Goal: Contribute content: Add original content to the website for others to see

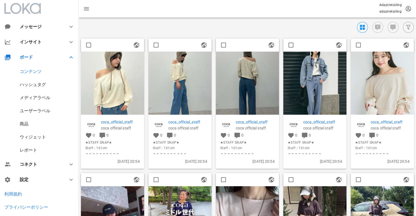
click at [123, 74] on img at bounding box center [112, 83] width 63 height 63
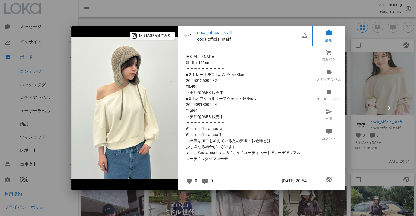
click at [314, 18] on div at bounding box center [208, 108] width 416 height 216
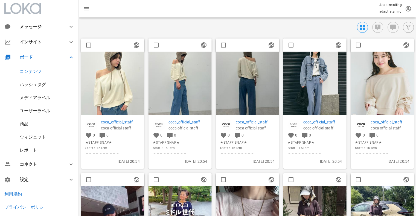
click at [183, 72] on img at bounding box center [179, 83] width 63 height 63
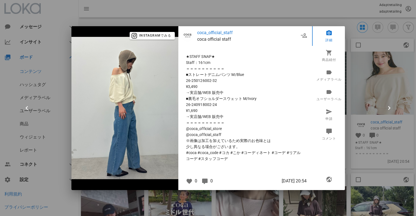
click at [215, 6] on div at bounding box center [208, 108] width 416 height 216
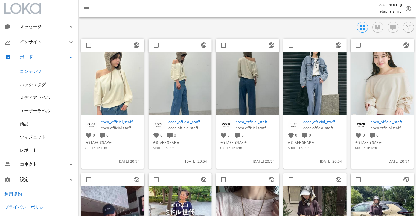
click at [125, 70] on img at bounding box center [112, 83] width 63 height 63
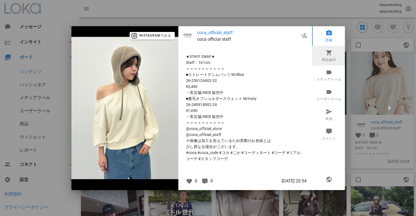
click at [325, 55] on icon at bounding box center [328, 52] width 7 height 7
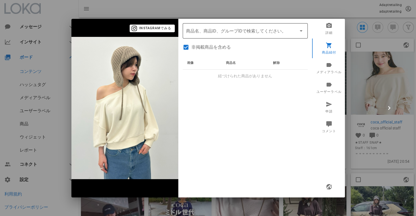
drag, startPoint x: 220, startPoint y: 35, endPoint x: 223, endPoint y: 34, distance: 3.1
click at [220, 35] on div "商品名、商品ID、グループIDで検索してください。" at bounding box center [245, 30] width 118 height 15
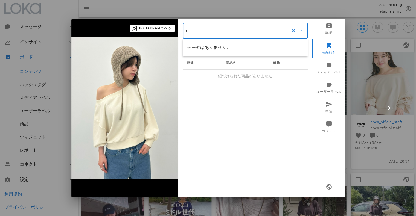
type input "u"
click at [196, 31] on input "裏毛オフショルダースウェット" at bounding box center [237, 31] width 103 height 9
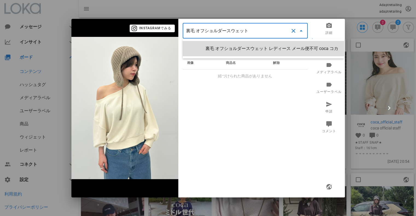
click at [204, 49] on div at bounding box center [196, 48] width 18 height 15
type input "裏毛 オフショルダースウェット レディース メール便不可 coca コカ"
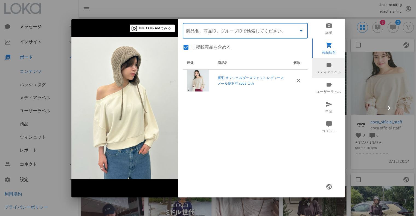
click at [333, 67] on link "メディアラベル" at bounding box center [329, 68] width 34 height 20
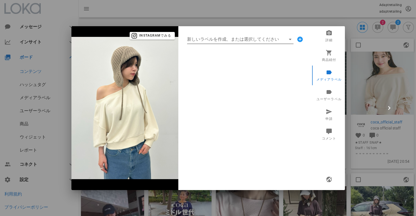
click at [220, 37] on input "新しいラベルを作成、または選択してください" at bounding box center [236, 39] width 99 height 9
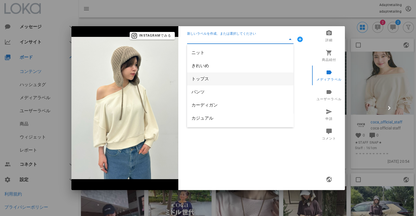
click at [203, 77] on div "トップス" at bounding box center [240, 78] width 98 height 5
type input "トップス"
click at [210, 38] on input "新しいラベルを作成、または選択してください" at bounding box center [236, 39] width 99 height 9
click at [200, 105] on div "カジュアル" at bounding box center [240, 104] width 98 height 5
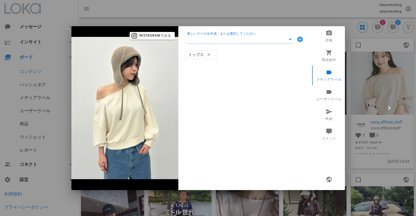
type input "カジュアル"
click at [214, 37] on input "新しいラベルを作成、または選択してください" at bounding box center [236, 39] width 99 height 9
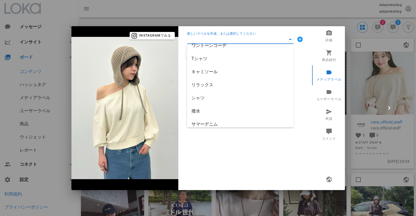
scroll to position [157, 0]
click at [223, 151] on div "新しいラベルを作成、または選択してください トップス カジュアル" at bounding box center [245, 108] width 134 height 164
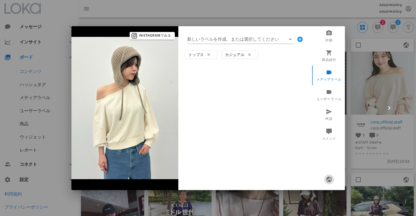
click at [329, 181] on icon "button" at bounding box center [328, 179] width 7 height 7
click at [215, 34] on div "新しいラベルを作成、または選択してください" at bounding box center [245, 39] width 125 height 17
click at [214, 37] on input "新しいラベルを作成、または選択してください" at bounding box center [236, 39] width 99 height 9
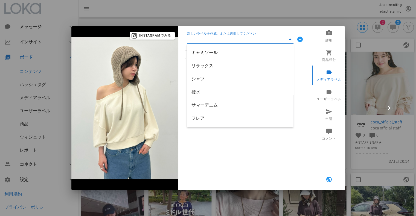
scroll to position [0, 0]
click at [218, 2] on div at bounding box center [208, 108] width 416 height 216
